Goal: Information Seeking & Learning: Learn about a topic

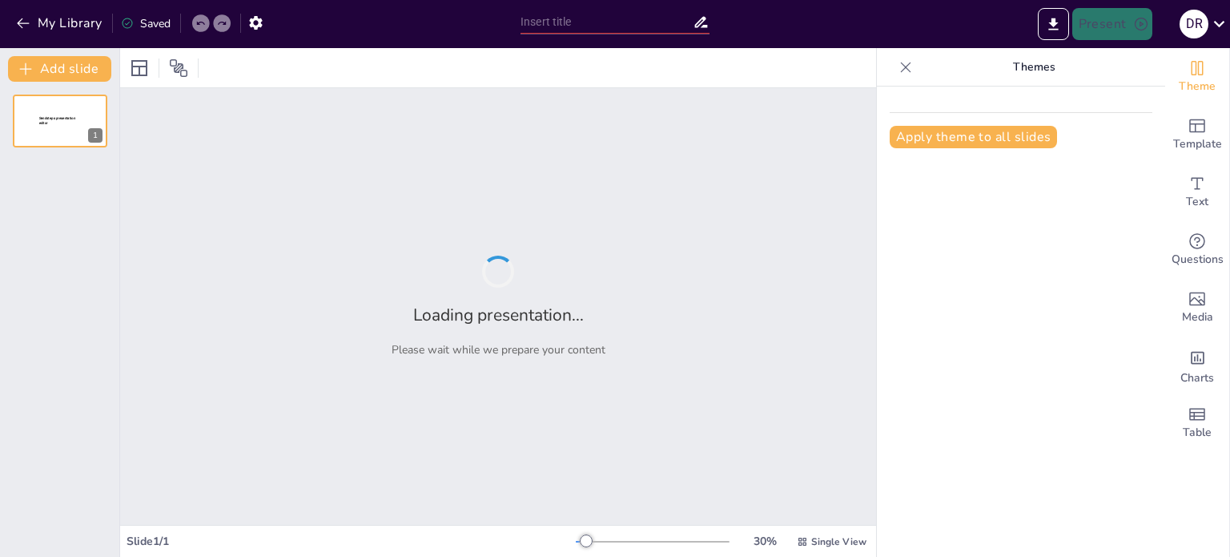
type input "Técnicas de Caracterización de Catalizadores: Un Panorama General"
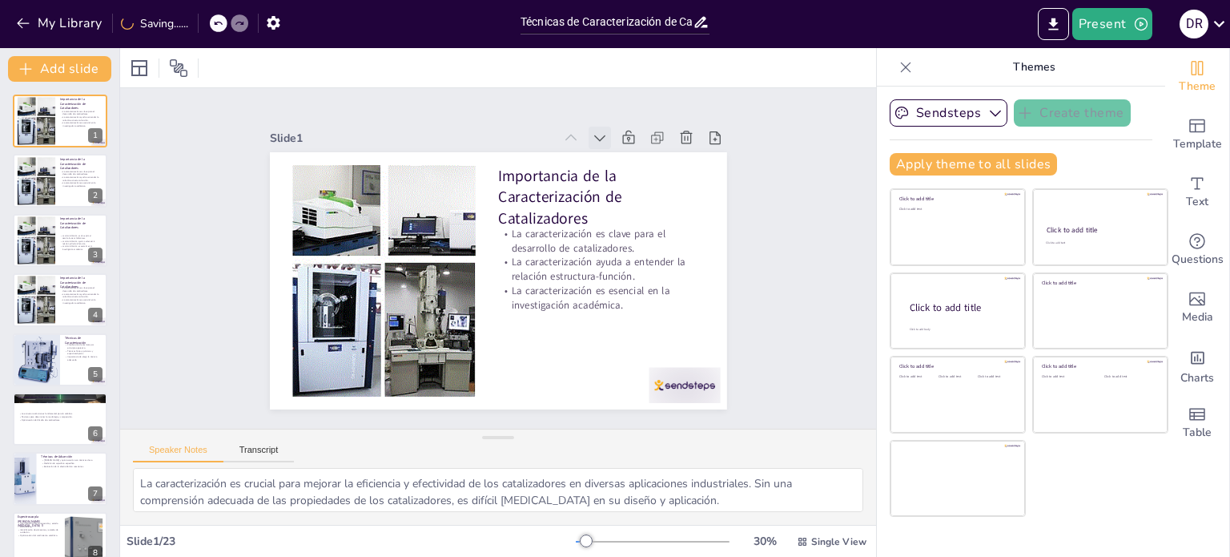
click at [592, 130] on icon at bounding box center [600, 138] width 16 height 16
click at [263, 445] on button "Transcript" at bounding box center [258, 454] width 71 height 18
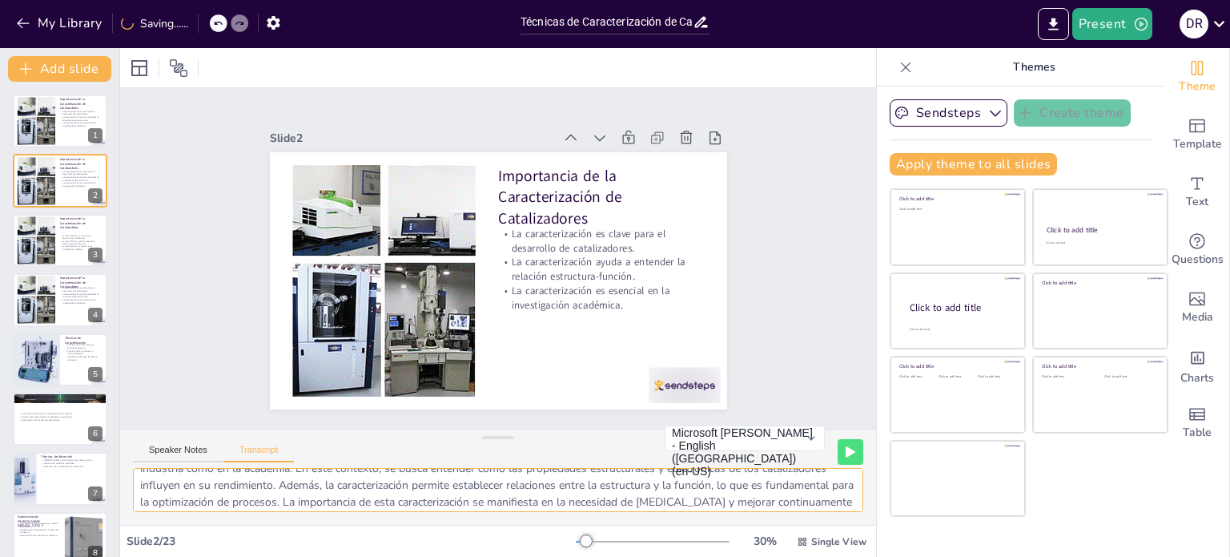
scroll to position [54, 0]
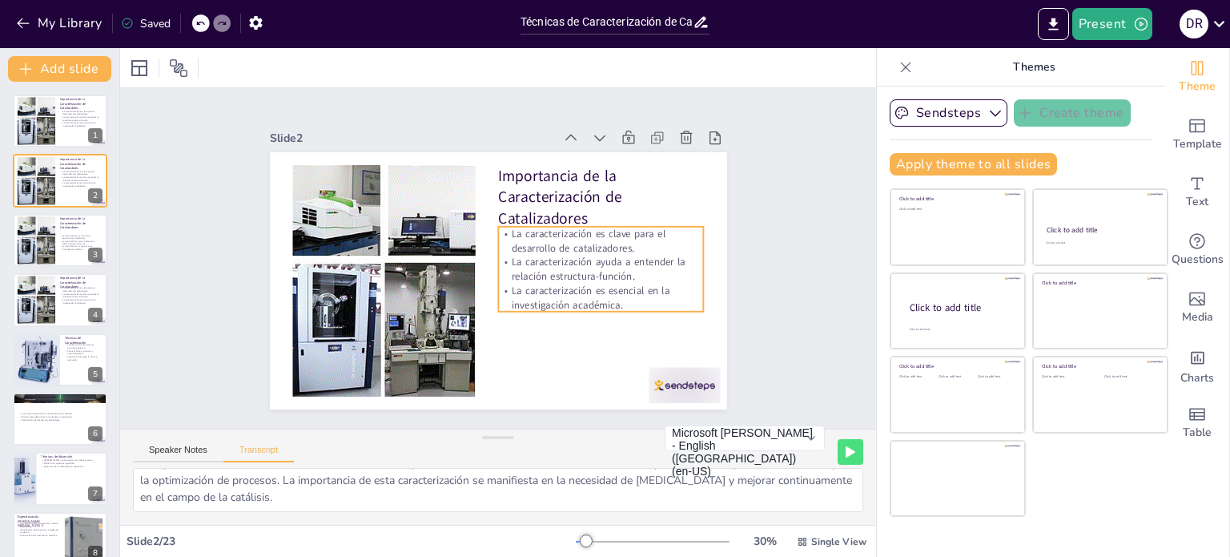
click at [540, 234] on p "La caracterización es clave para el desarrollo de catalizadores." at bounding box center [601, 241] width 206 height 29
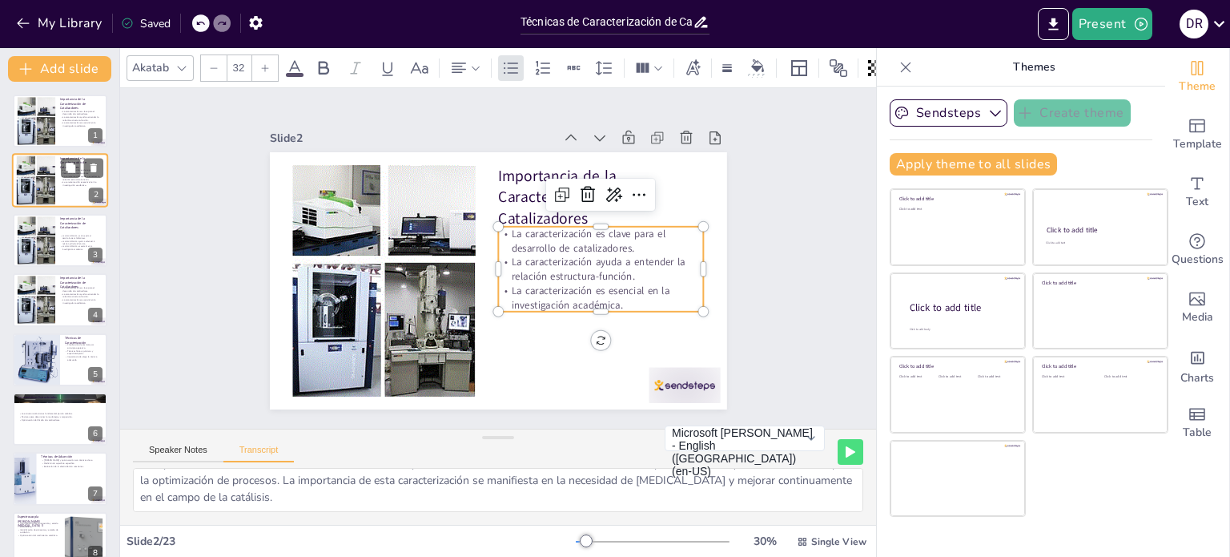
click at [63, 183] on p "La caracterización es esencial en la investigación académica." at bounding box center [81, 184] width 43 height 6
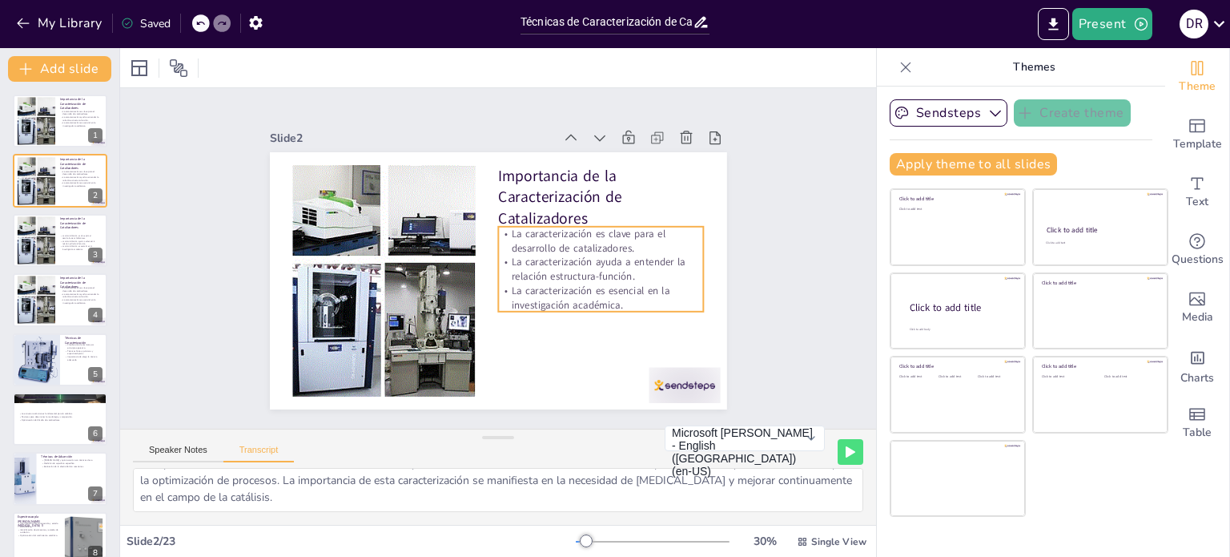
click at [606, 255] on p "La caracterización ayuda a entender la relación estructura-función." at bounding box center [596, 290] width 207 height 70
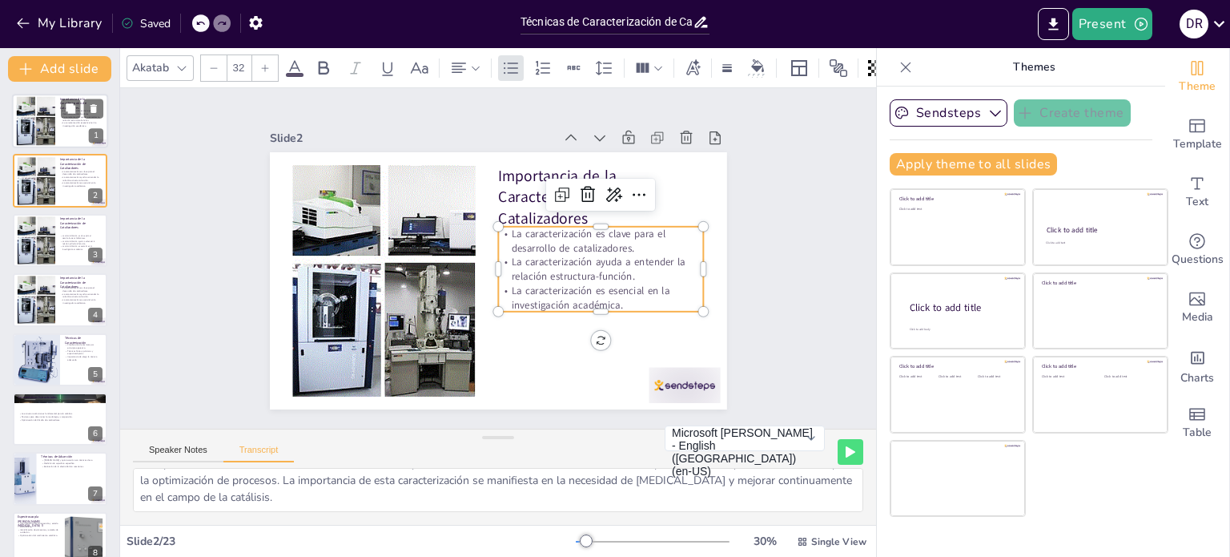
click at [55, 122] on div at bounding box center [60, 121] width 96 height 54
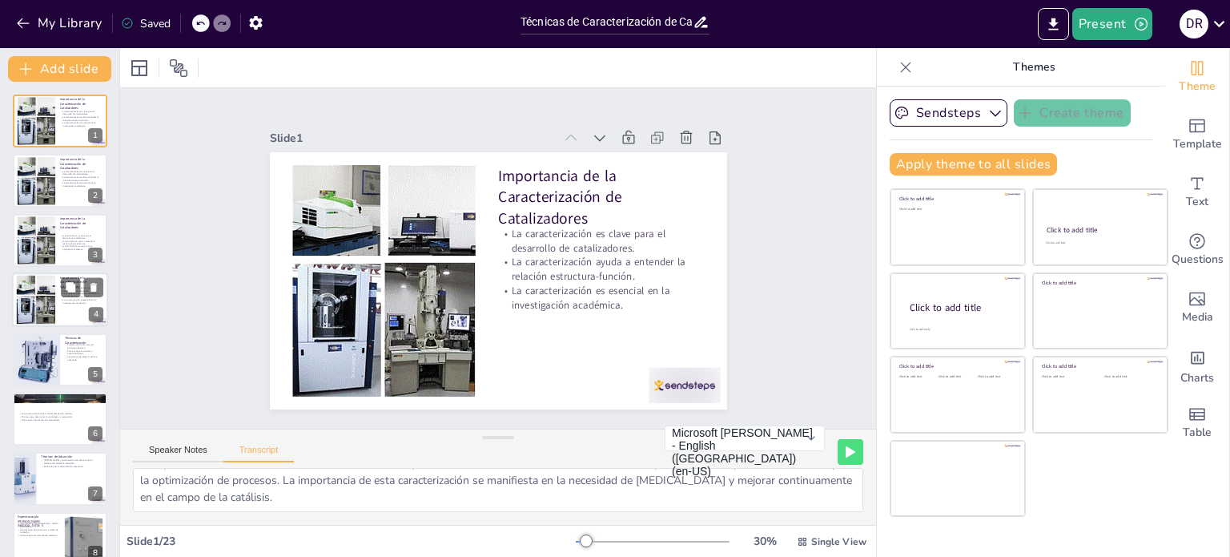
click at [54, 310] on div at bounding box center [35, 300] width 81 height 49
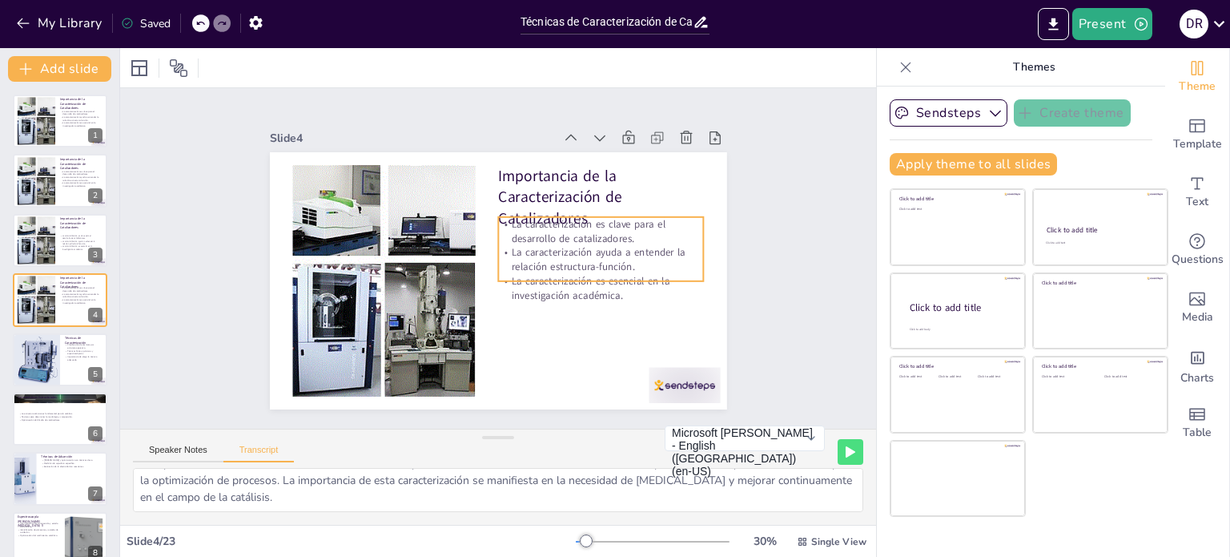
click at [578, 274] on p "La caracterización es esencial en la investigación académica." at bounding box center [596, 299] width 207 height 50
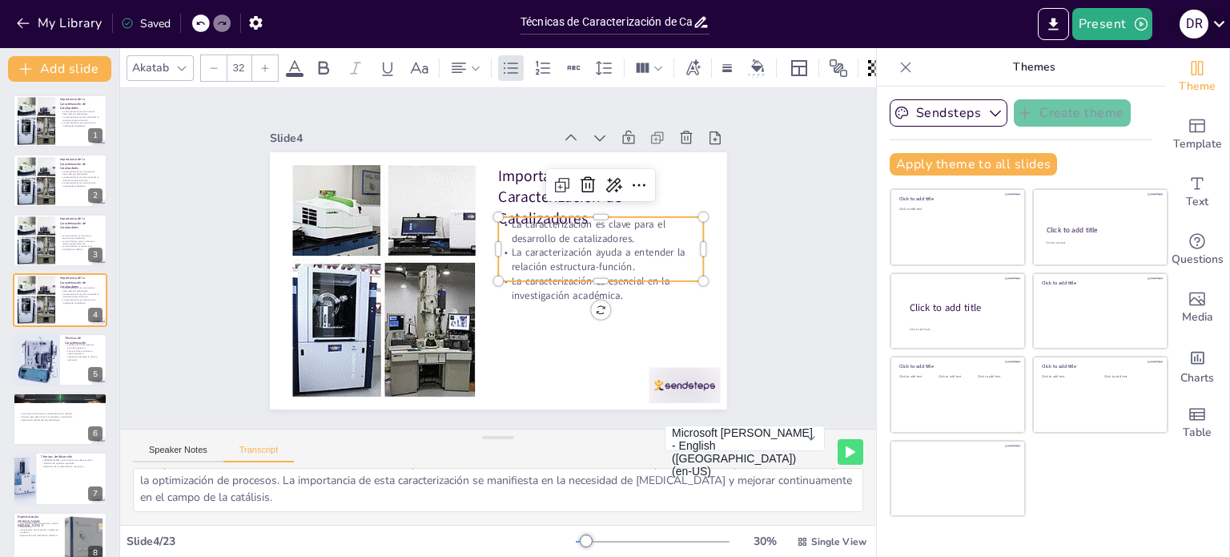
click at [1222, 16] on icon at bounding box center [1220, 24] width 22 height 22
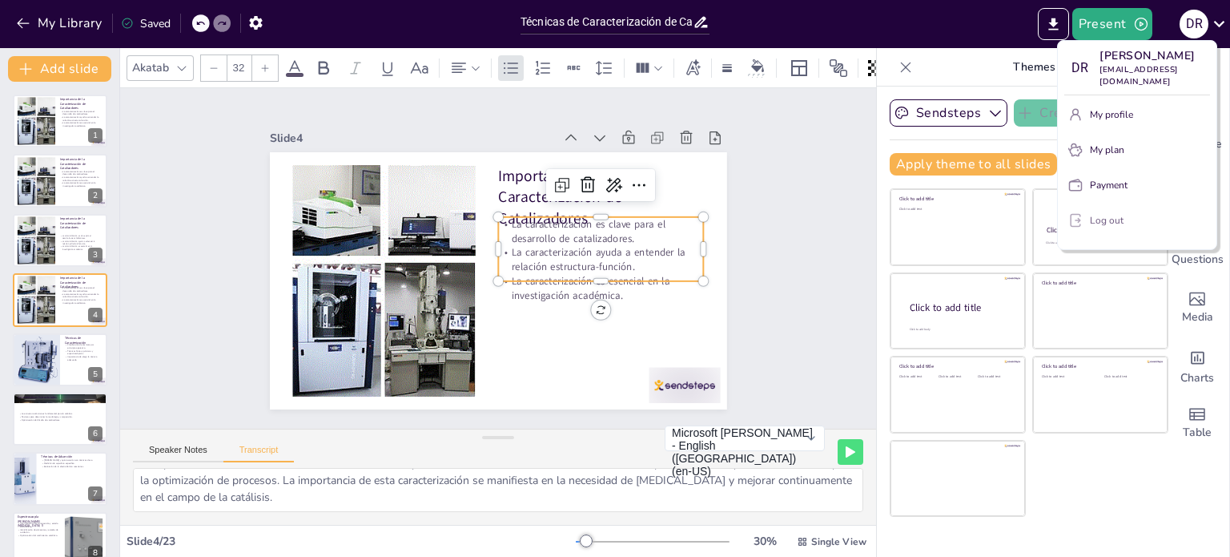
click at [1088, 207] on button "Log out" at bounding box center [1137, 220] width 146 height 26
click at [1094, 213] on p "Log out" at bounding box center [1107, 220] width 34 height 14
